Goal: Transaction & Acquisition: Purchase product/service

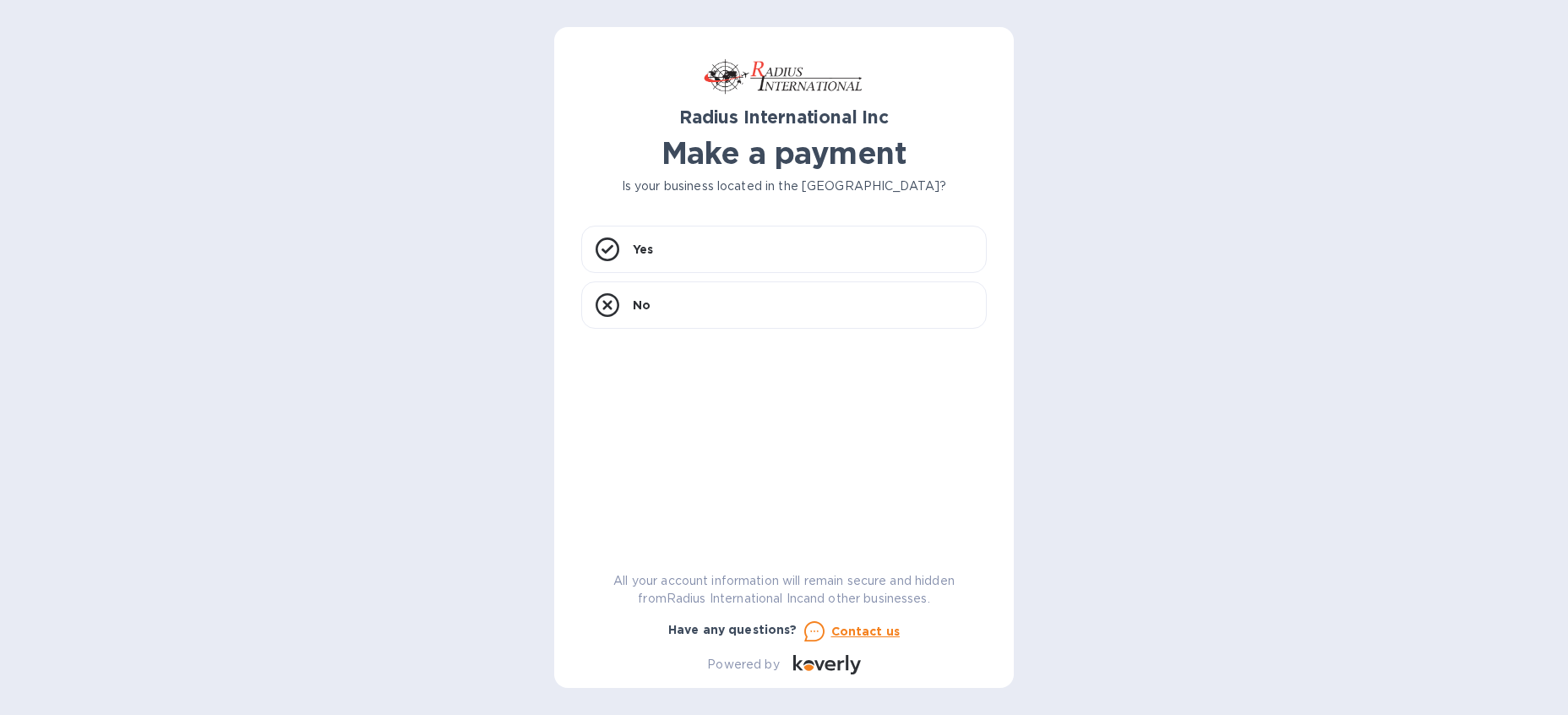
click at [674, 216] on div "Radius International Inc Make a payment Is your business located in [GEOGRAPHIC…" at bounding box center [784, 364] width 406 height 620
click at [675, 244] on div "Yes" at bounding box center [784, 249] width 406 height 47
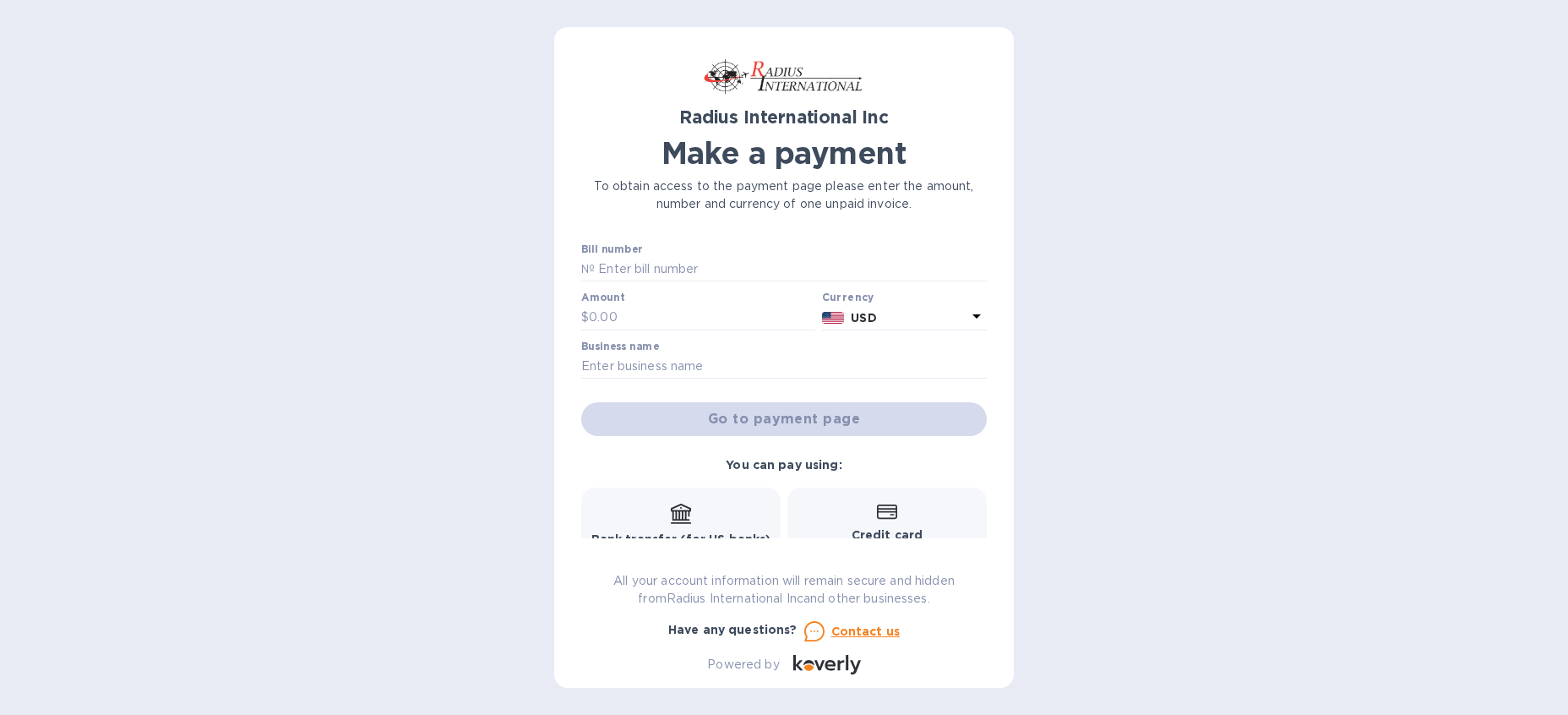
click at [619, 285] on div at bounding box center [784, 283] width 406 height 4
click at [619, 266] on input "text" at bounding box center [790, 269] width 392 height 25
type input "SSI00096766"
type input "95"
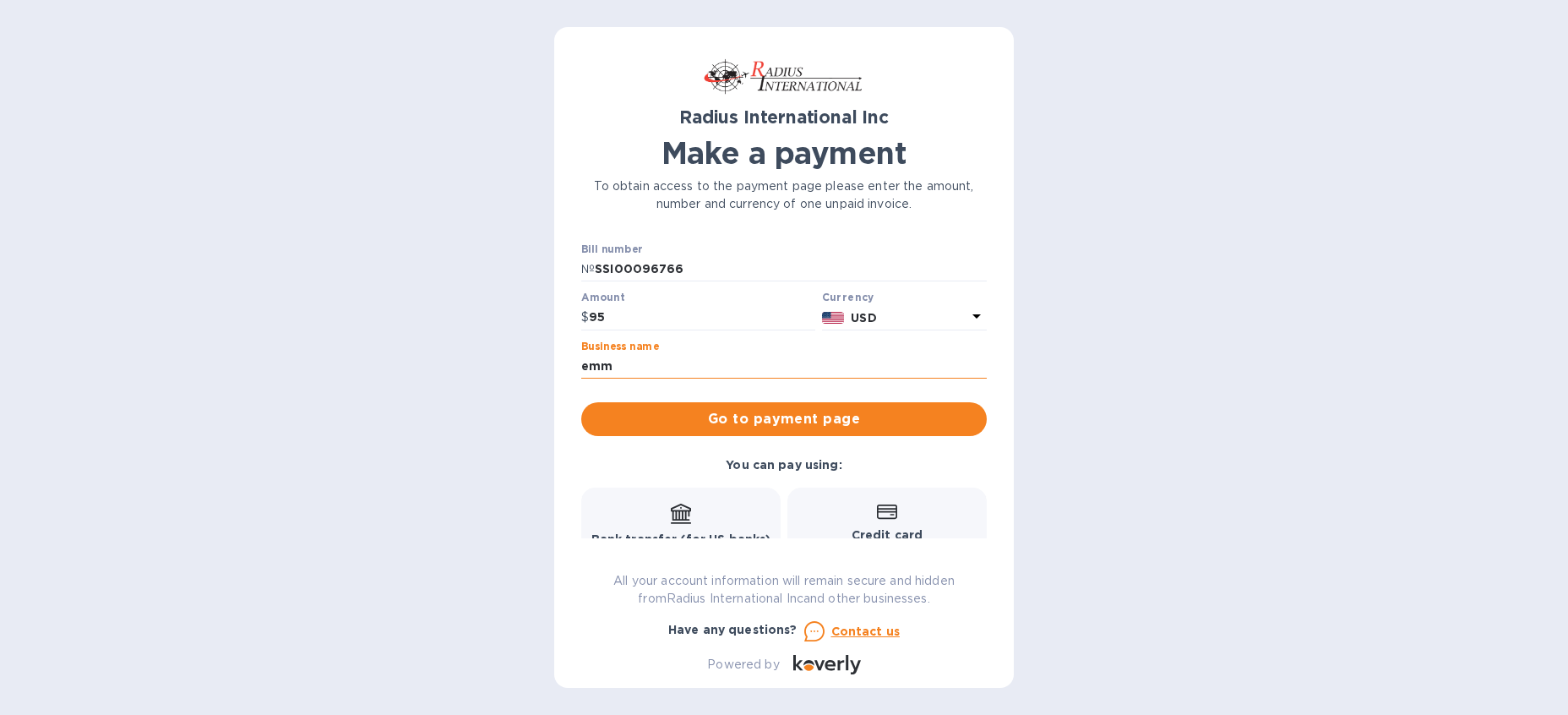
type input "EMM Specialties North America LLC"
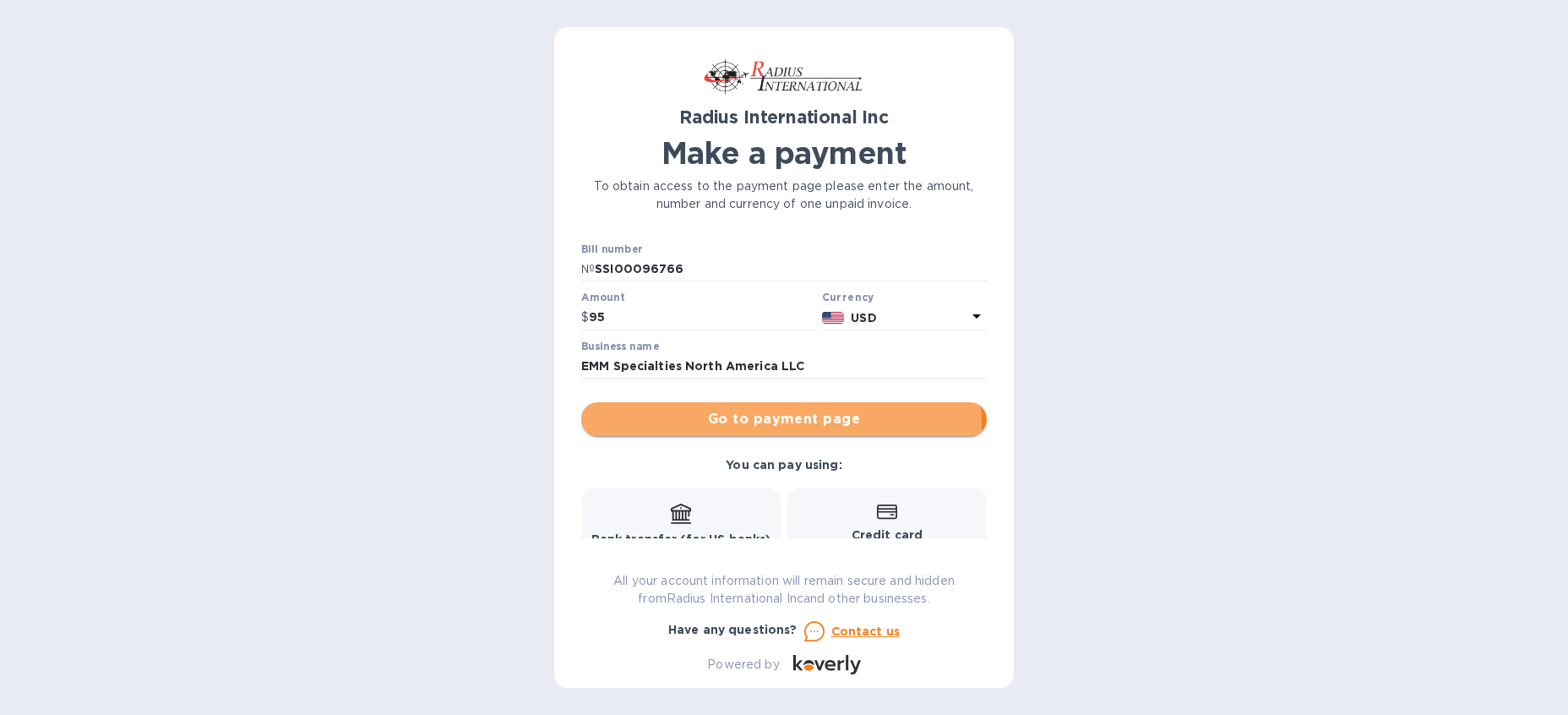
click at [732, 426] on span "Go to payment page" at bounding box center [784, 419] width 379 height 20
